Goal: Check status

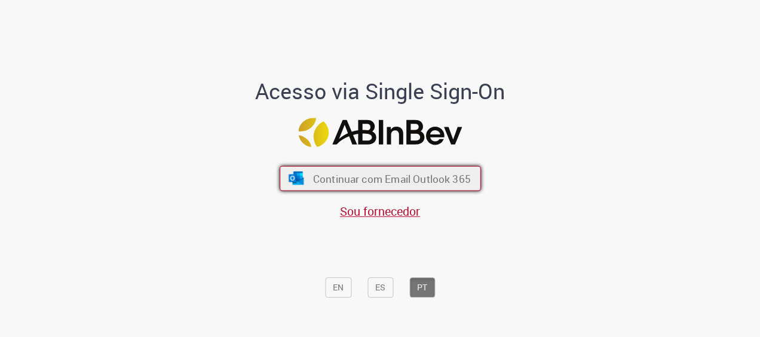
click at [418, 176] on span "Continuar com Email Outlook 365" at bounding box center [392, 178] width 158 height 14
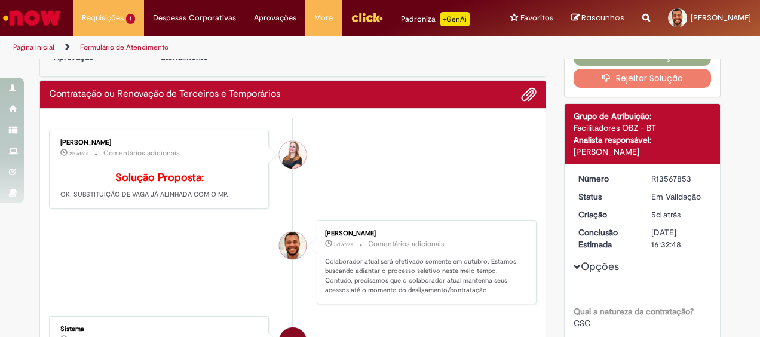
scroll to position [60, 0]
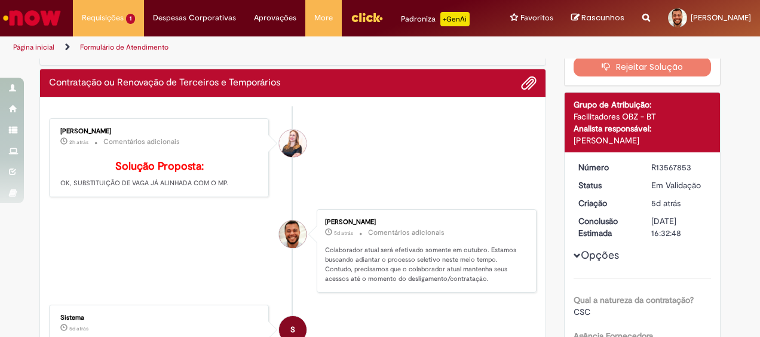
click at [673, 173] on div "R13567853" at bounding box center [679, 167] width 56 height 12
copy div "R13567853"
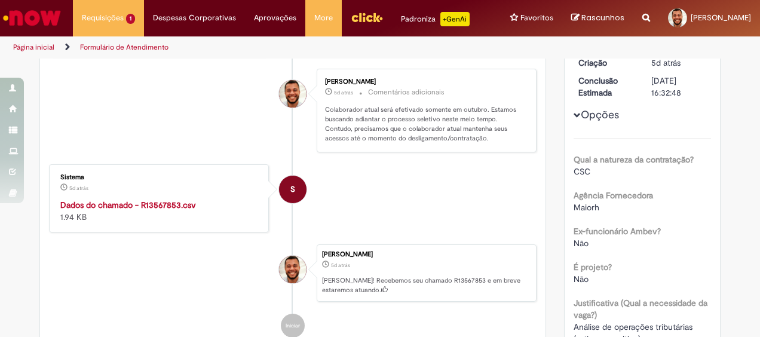
scroll to position [0, 0]
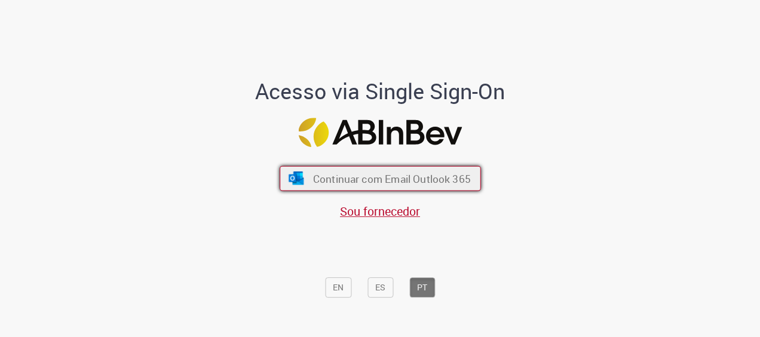
click at [433, 187] on button "Continuar com Email Outlook 365" at bounding box center [380, 178] width 201 height 25
